Goal: Information Seeking & Learning: Find specific fact

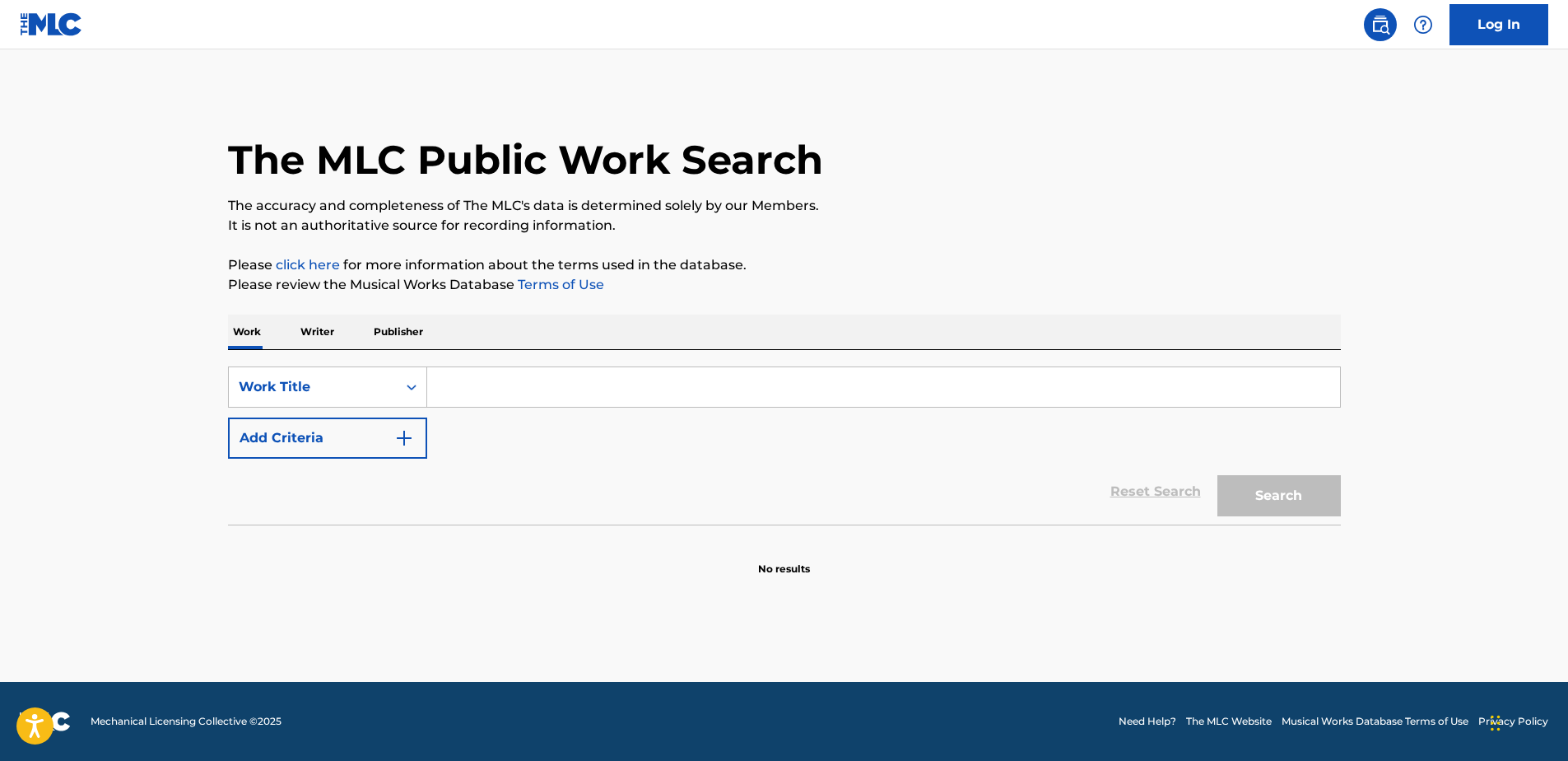
click at [610, 380] on input "Search Form" at bounding box center [884, 387] width 913 height 39
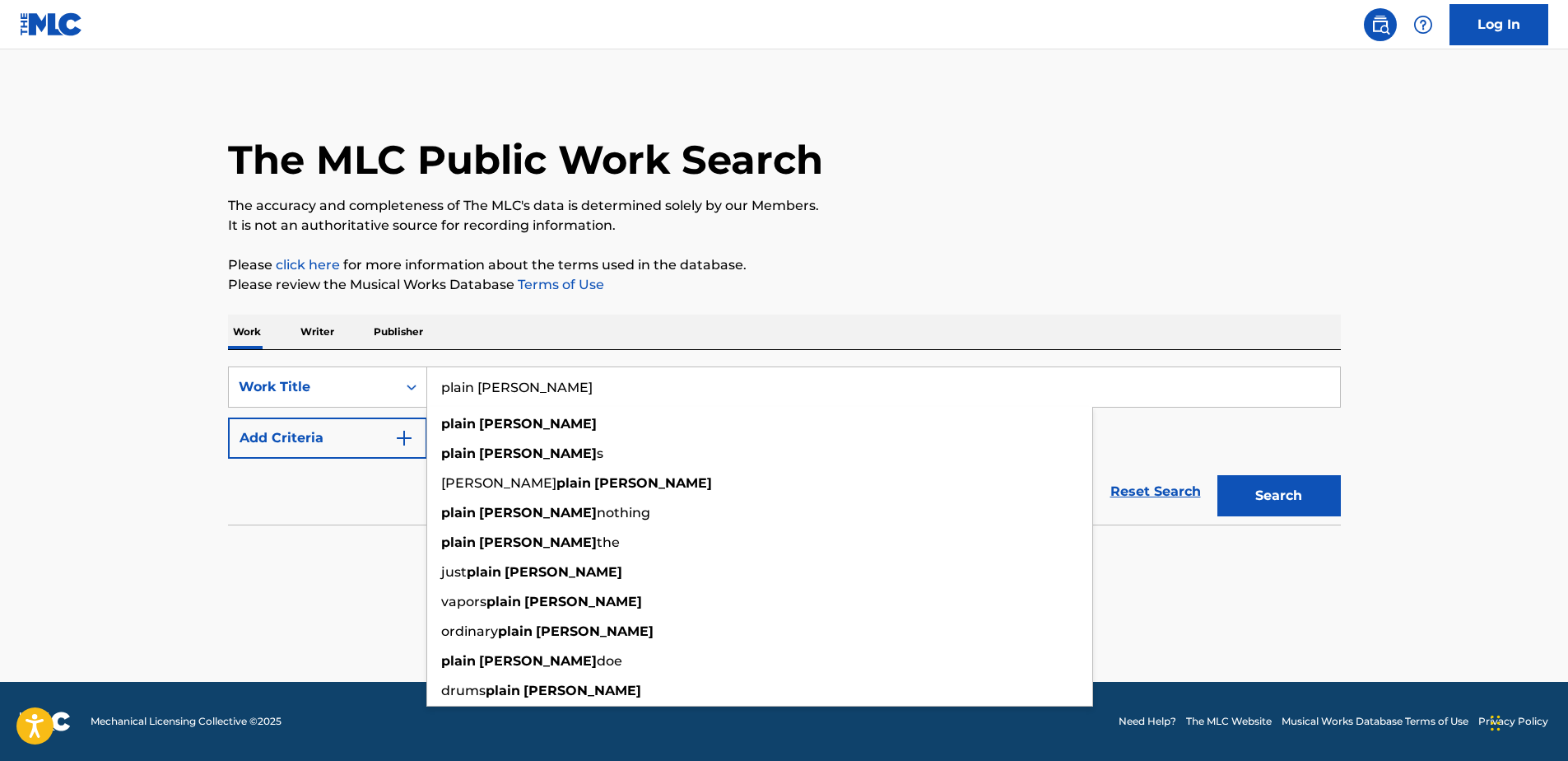
type input "plain jane"
click at [106, 451] on main "The MLC Public Work Search The accuracy and completeness of The MLC's data is d…" at bounding box center [784, 366] width 1568 height 633
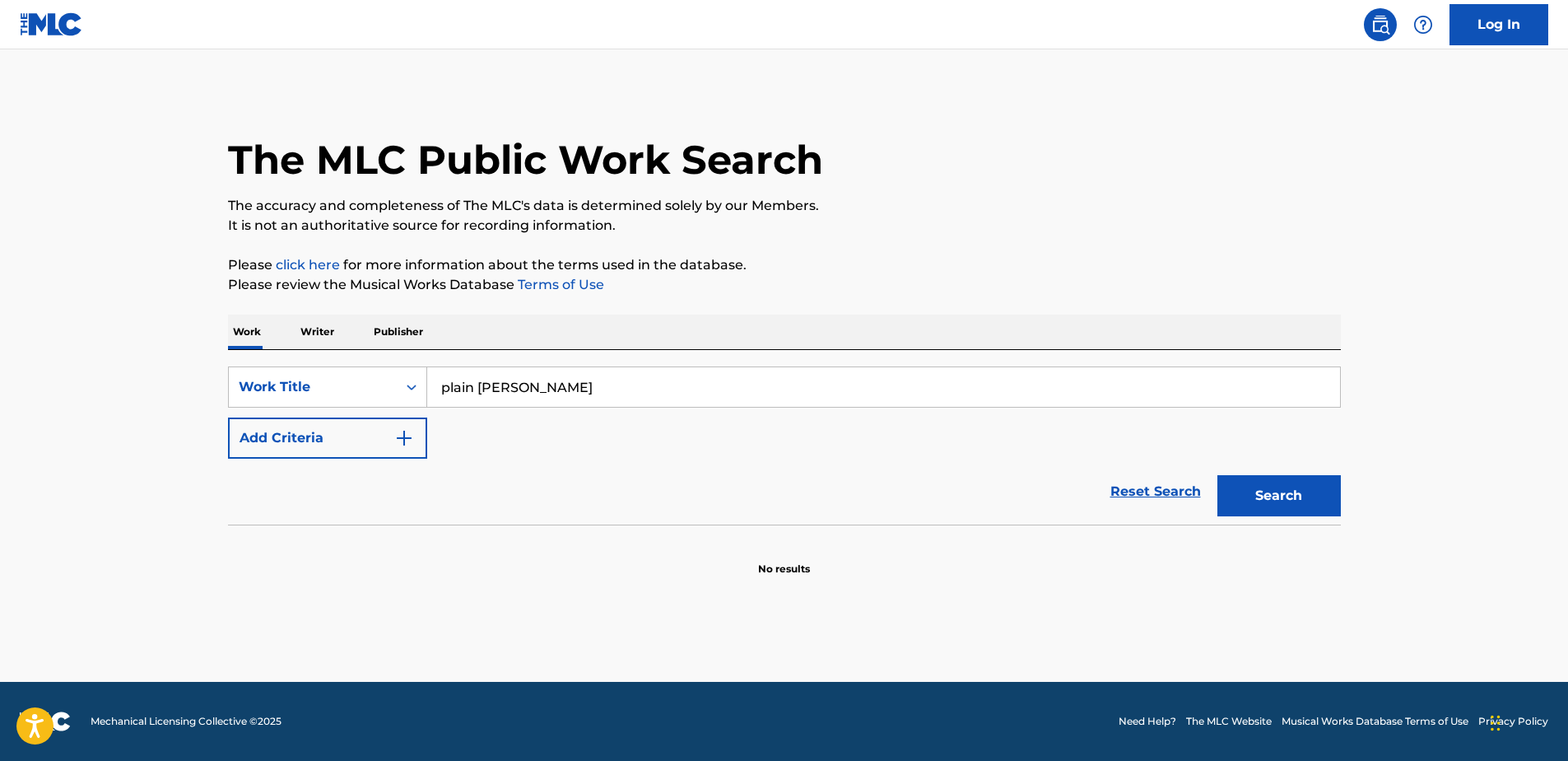
click at [1310, 492] on button "Search" at bounding box center [1278, 495] width 123 height 41
click at [1247, 484] on button "Search" at bounding box center [1278, 495] width 123 height 41
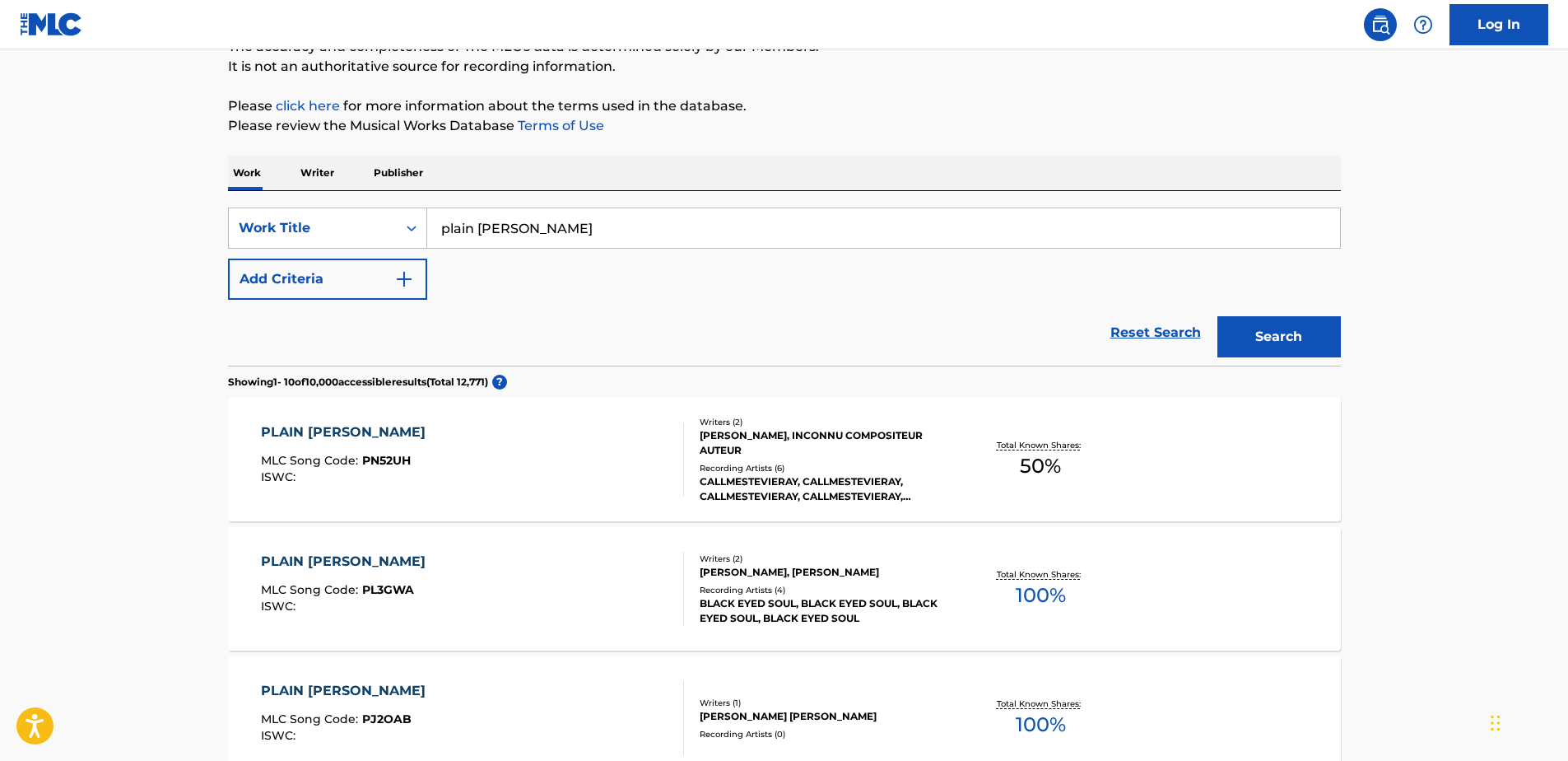
scroll to position [165, 0]
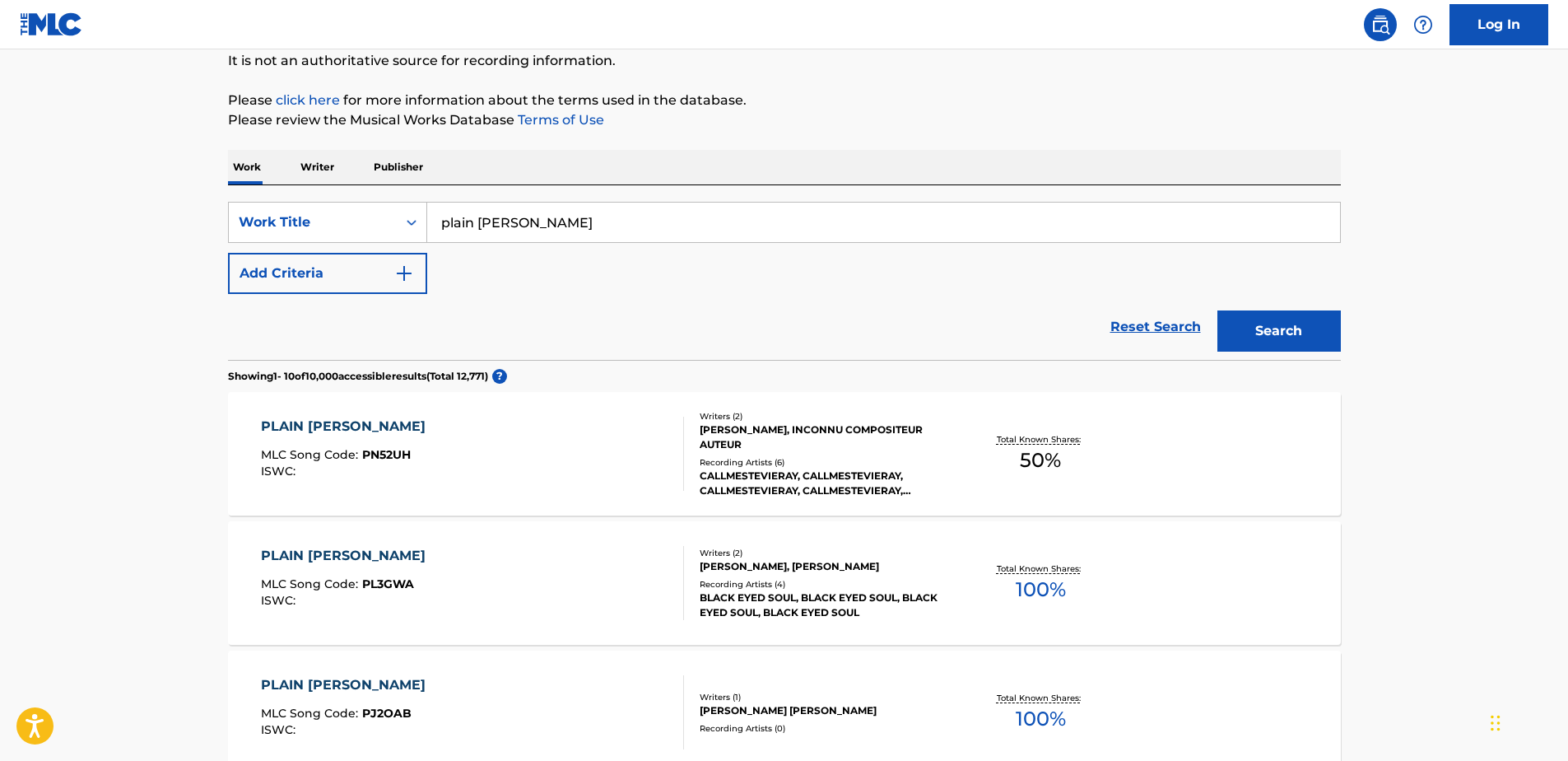
click at [596, 434] on div "PLAIN JANE MLC Song Code : PN52UH ISWC :" at bounding box center [473, 453] width 423 height 74
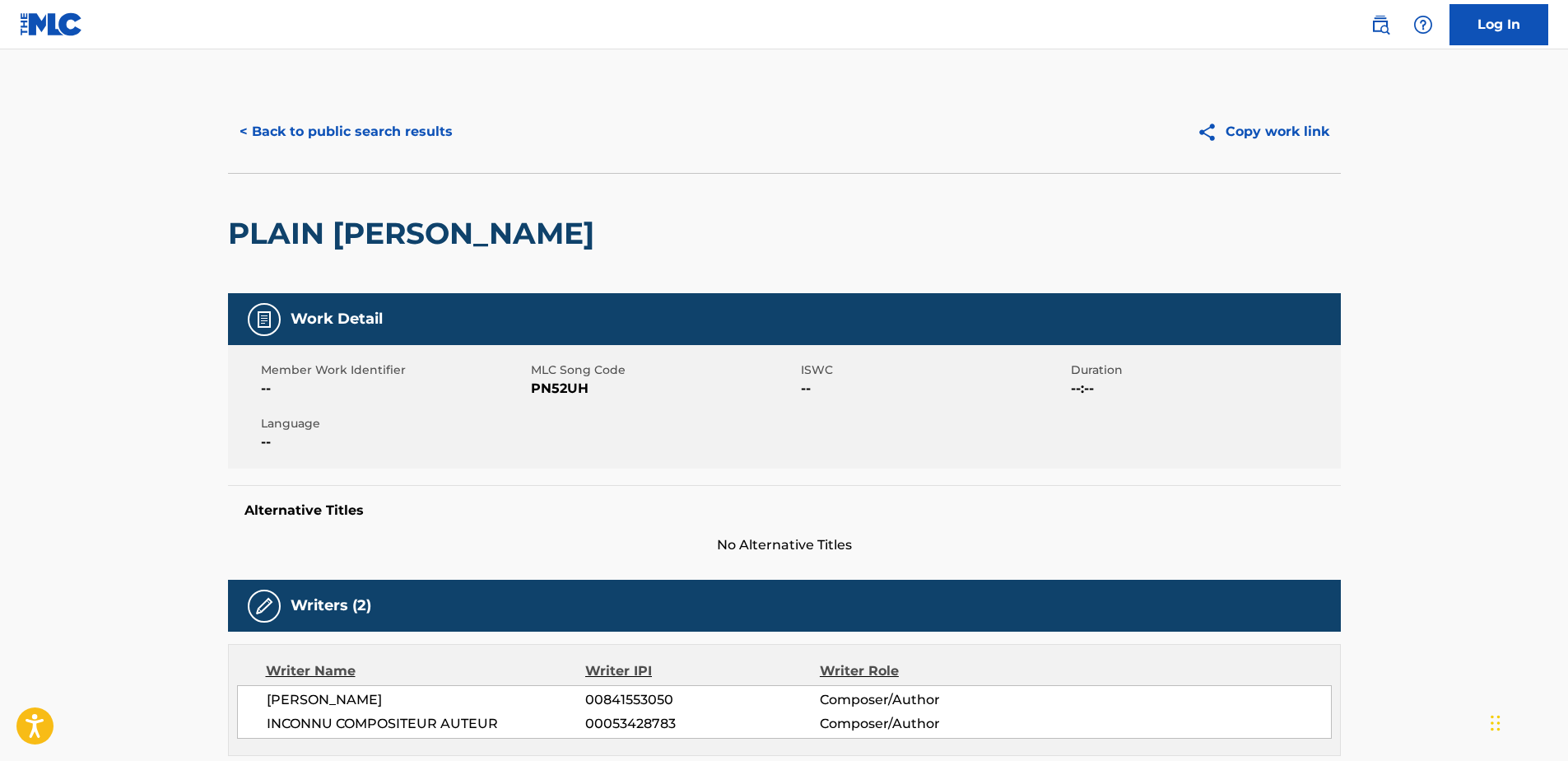
click at [351, 144] on button "< Back to public search results" at bounding box center [345, 131] width 236 height 41
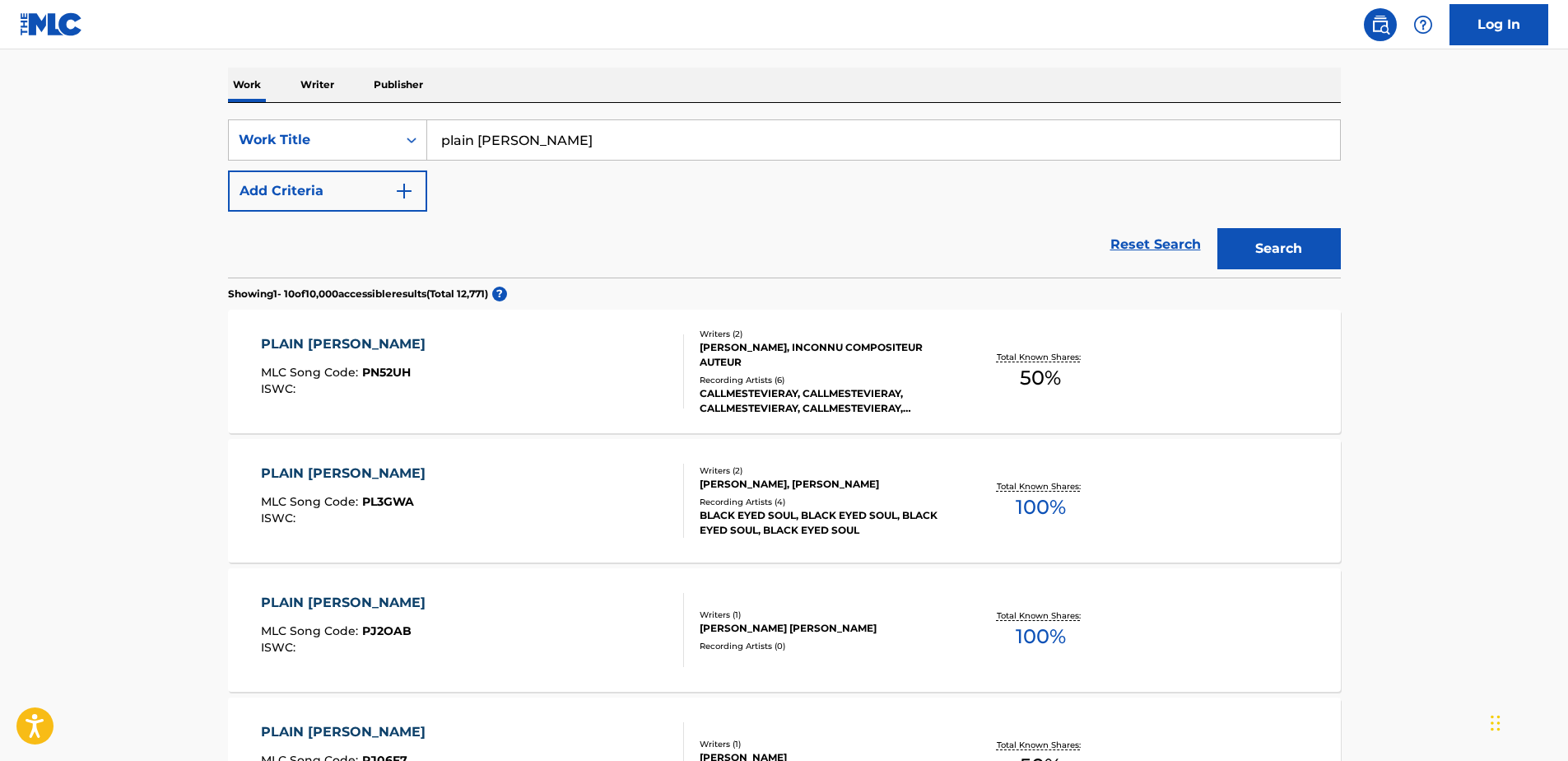
scroll to position [329, 0]
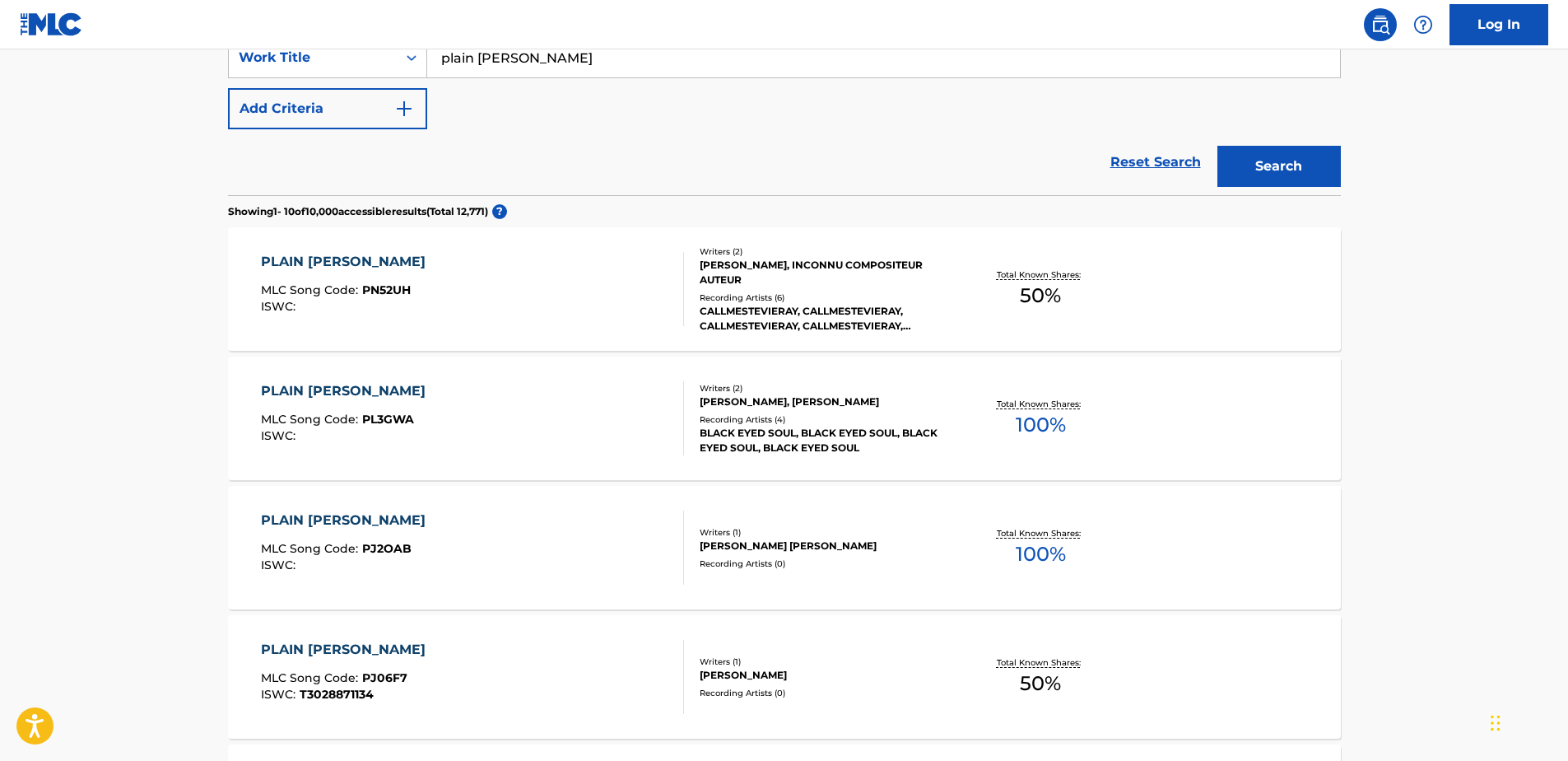
click at [433, 417] on div "PLAIN JANE MLC Song Code : PL3GWA ISWC :" at bounding box center [473, 417] width 423 height 74
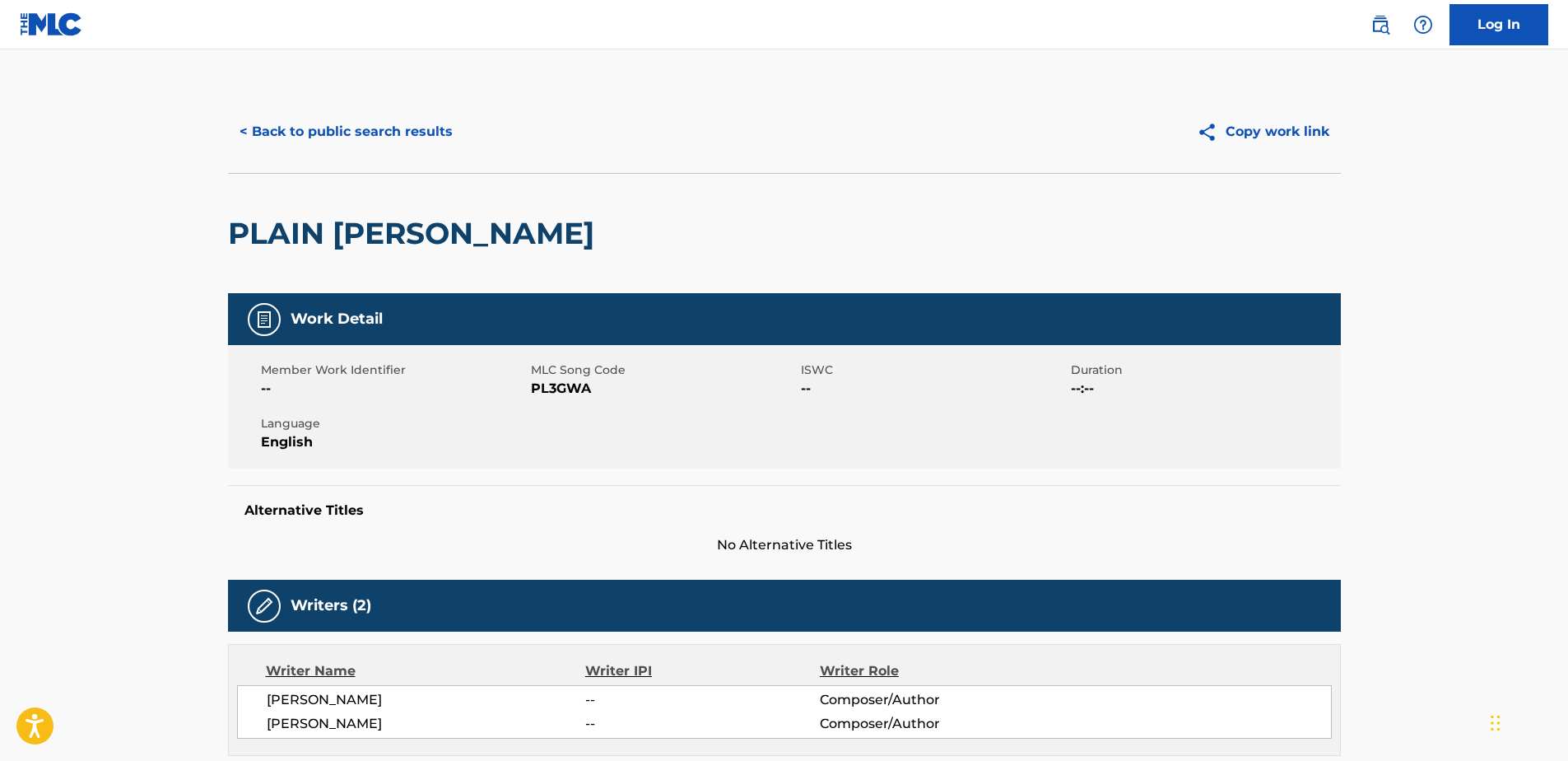
click at [412, 121] on button "< Back to public search results" at bounding box center [345, 131] width 236 height 41
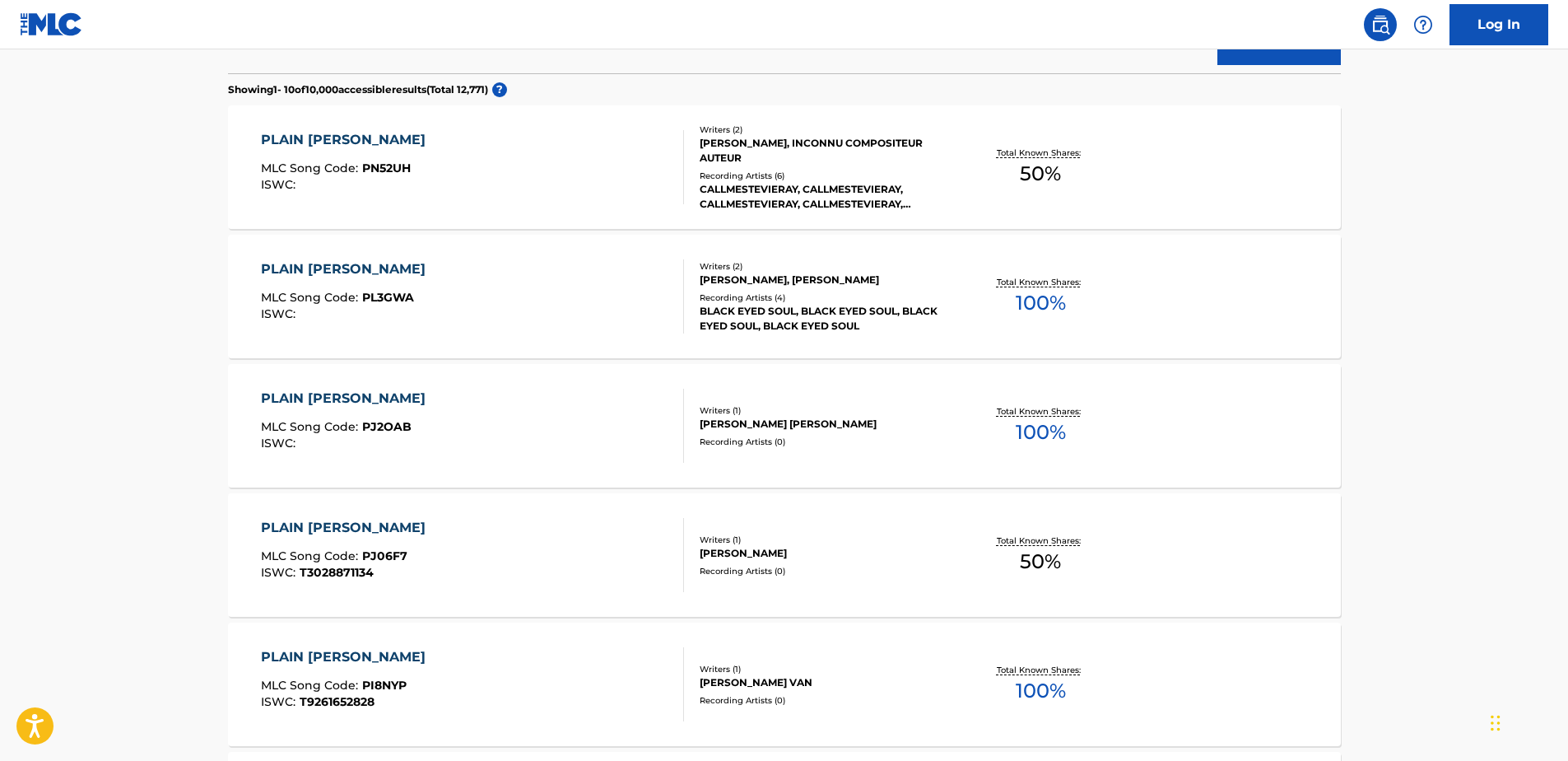
scroll to position [494, 0]
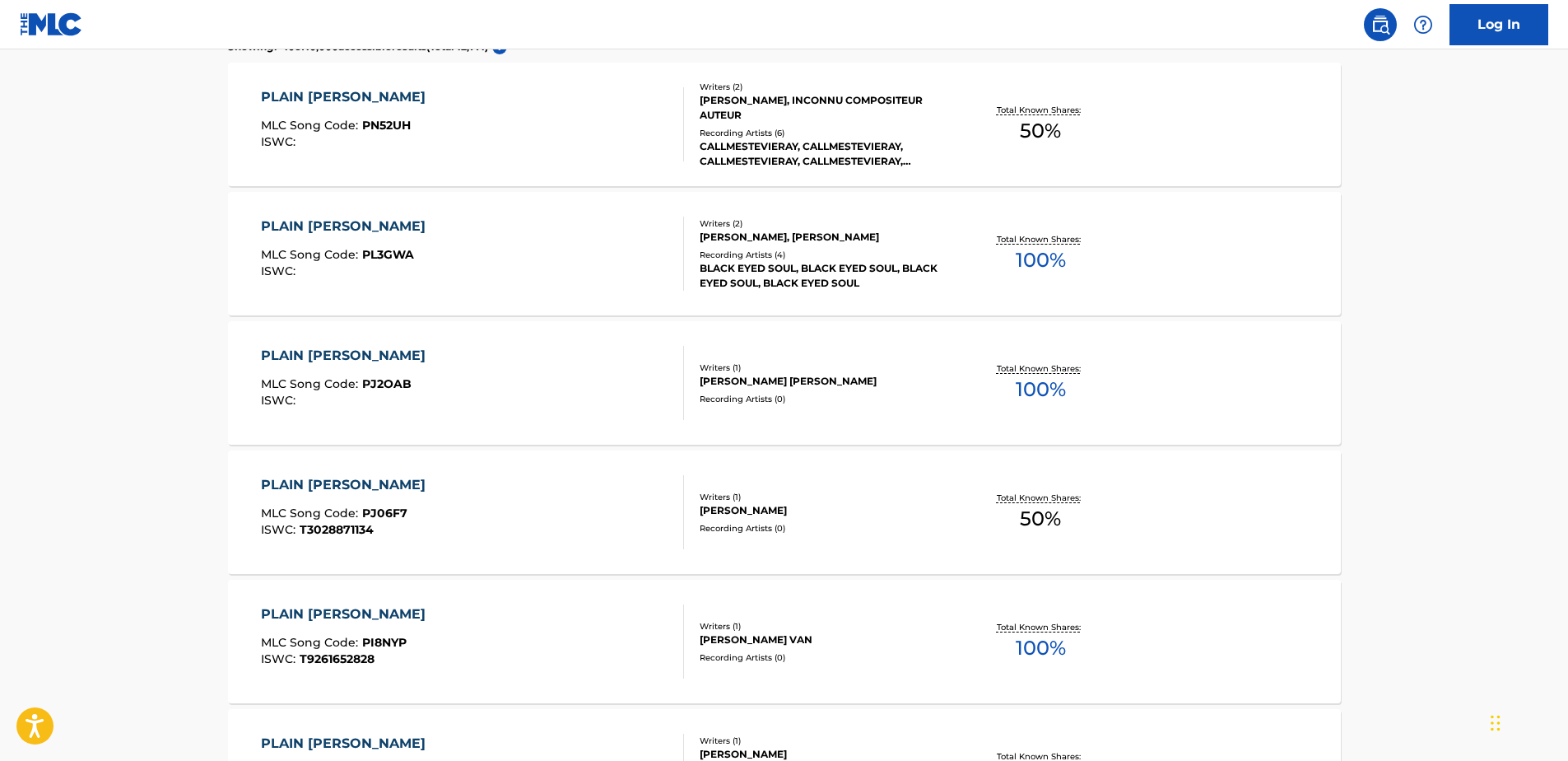
click at [498, 430] on div "PLAIN JANE MLC Song Code : PJ2OAB ISWC : Writers ( 1 ) GILBERT DANNY ROBERT Rec…" at bounding box center [784, 383] width 1113 height 123
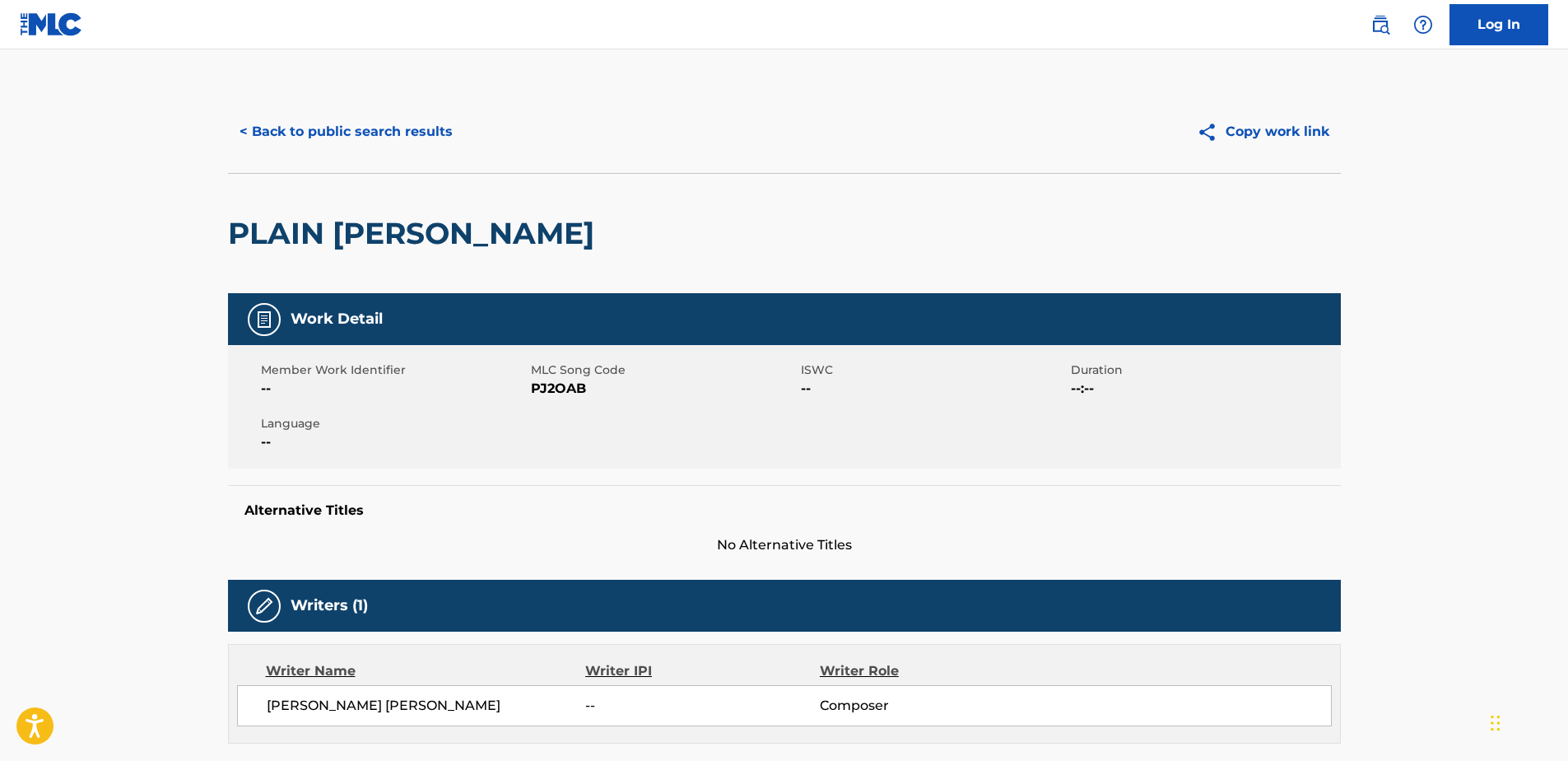
click at [427, 139] on button "< Back to public search results" at bounding box center [345, 131] width 236 height 41
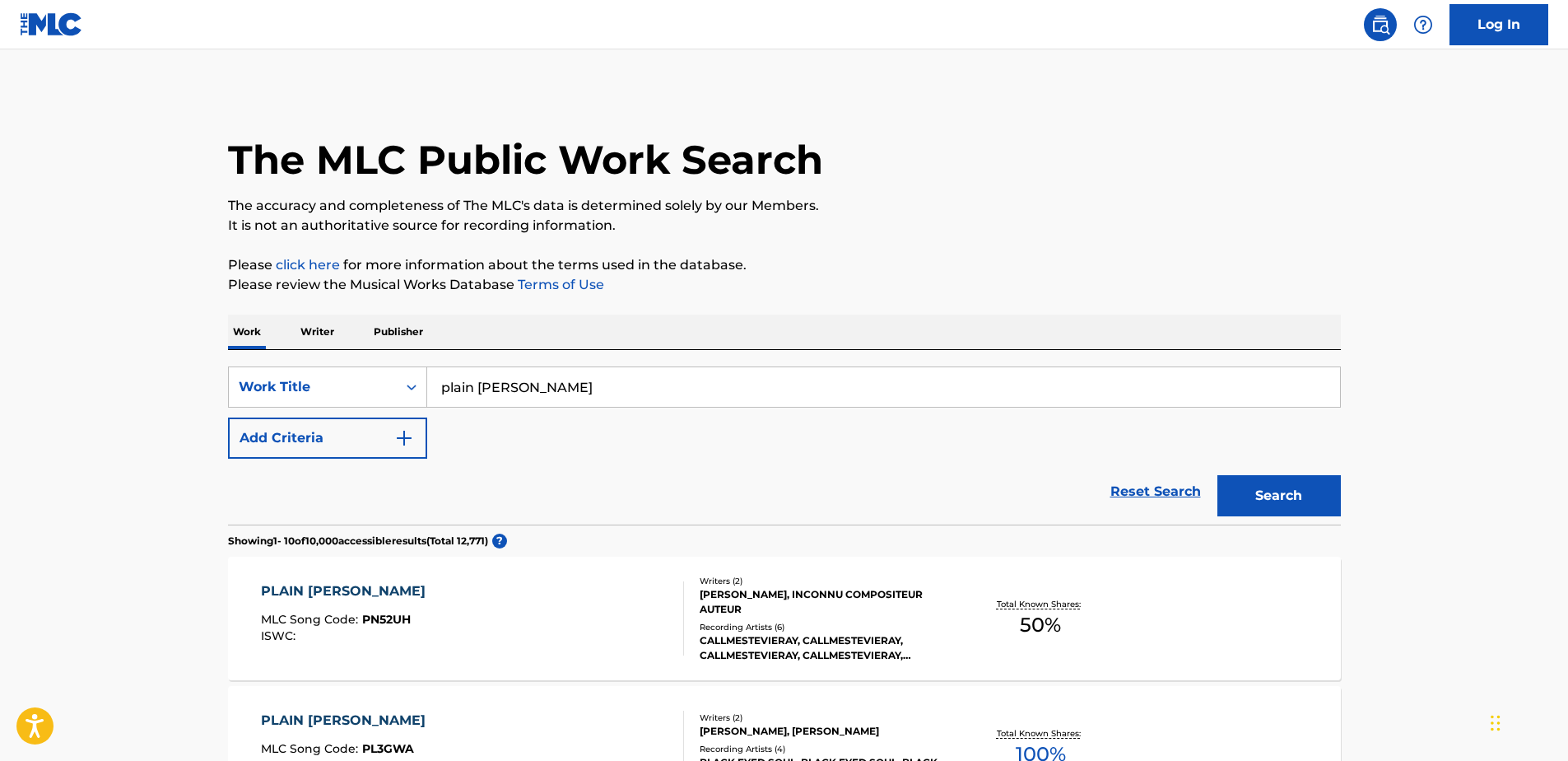
click at [1075, 274] on p "Please click here for more information about the terms used in the database." at bounding box center [784, 265] width 1113 height 20
